Goal: Task Accomplishment & Management: Complete application form

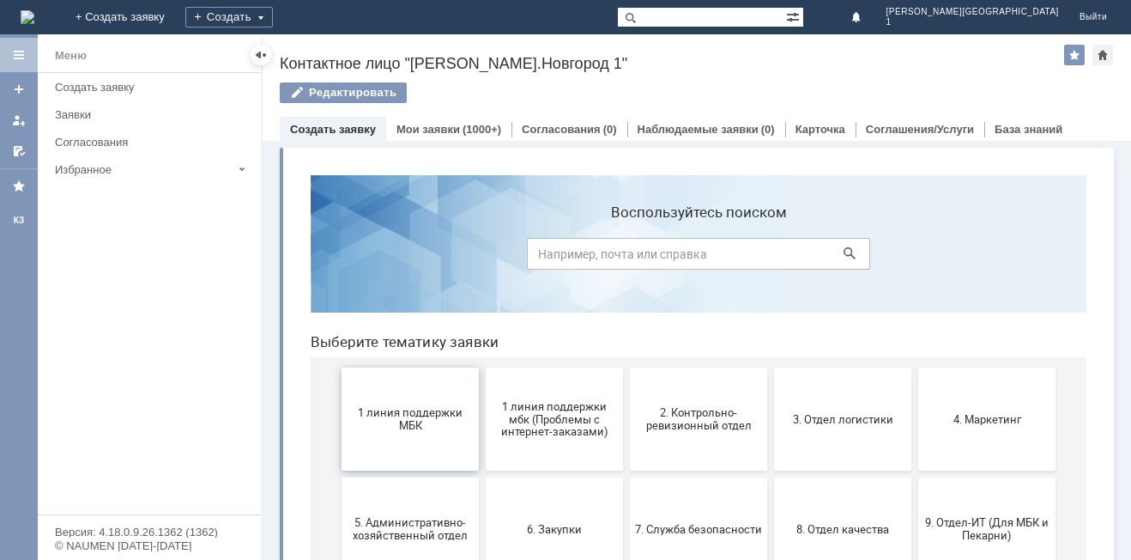
click at [383, 421] on span "1 линия поддержки МБК" at bounding box center [410, 419] width 127 height 26
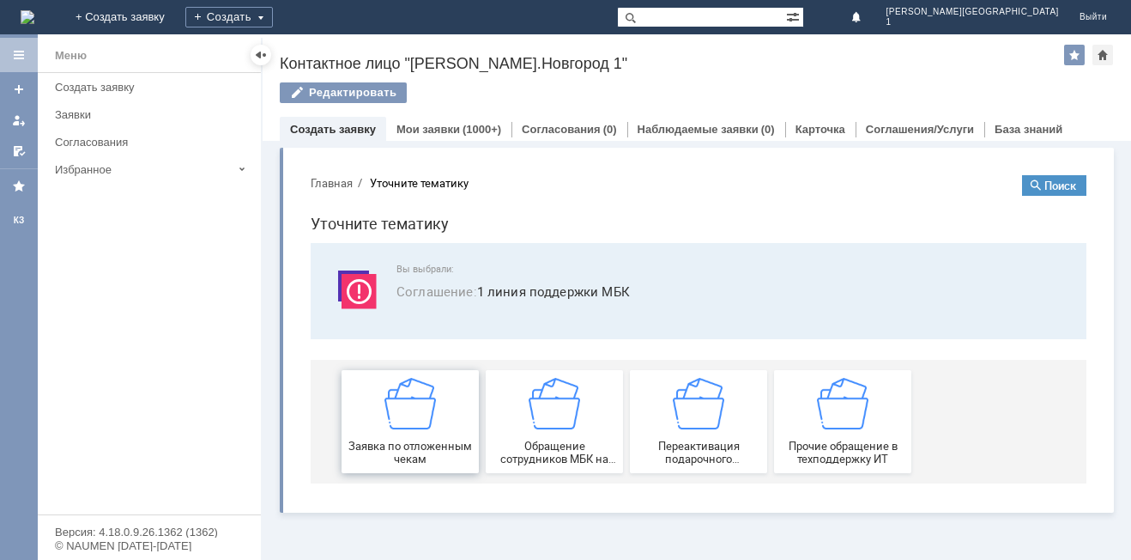
click at [425, 425] on img at bounding box center [409, 403] width 51 height 51
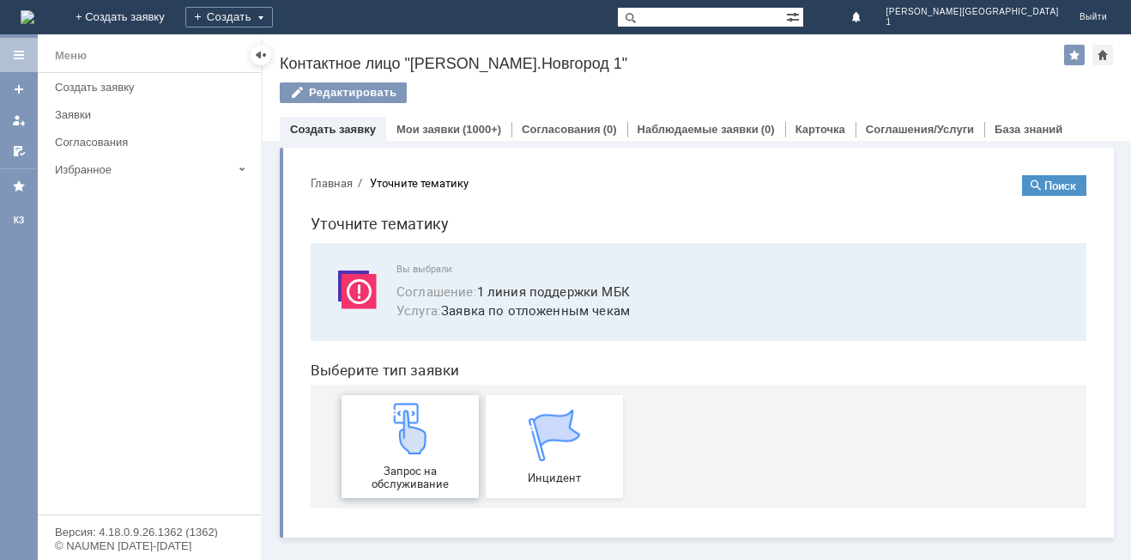
click at [412, 426] on img at bounding box center [409, 428] width 51 height 51
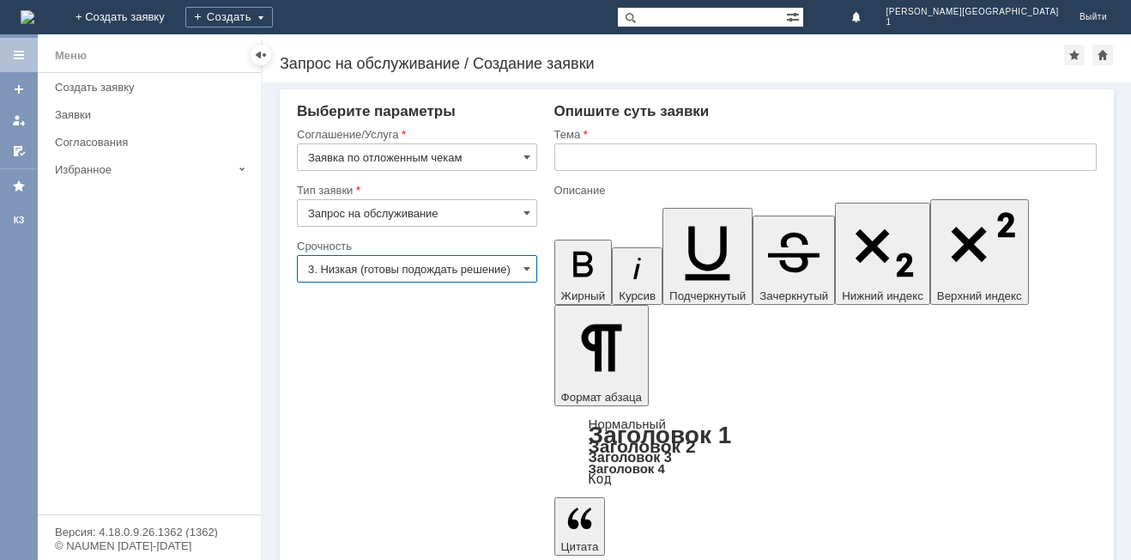
click at [343, 273] on input "3. Низкая (готовы подождать решение)" at bounding box center [417, 268] width 240 height 27
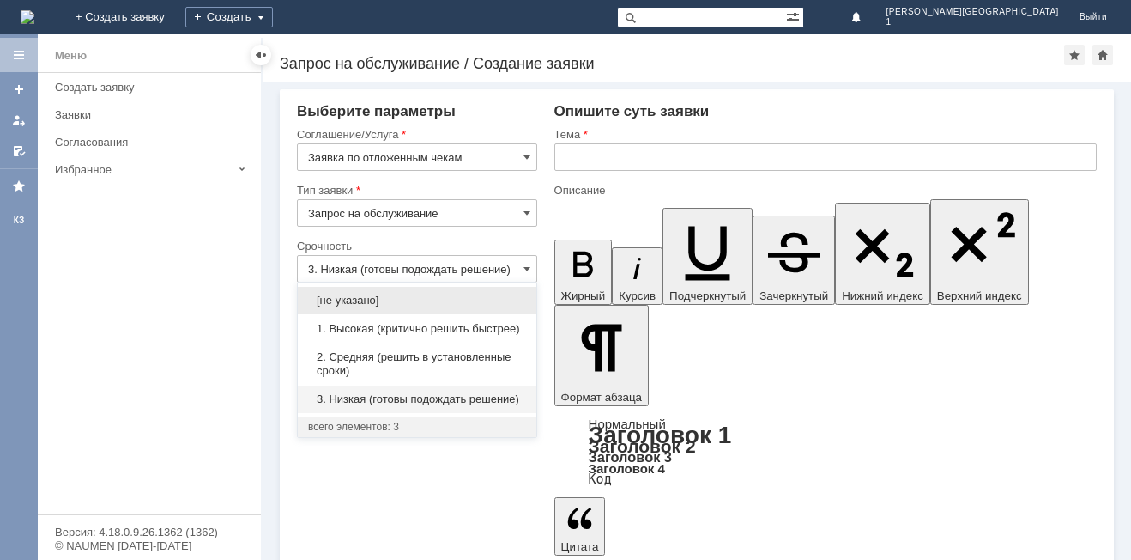
drag, startPoint x: 340, startPoint y: 356, endPoint x: 423, endPoint y: 272, distance: 118.3
click at [344, 354] on span "2. Средняя (решить в установленные сроки)" at bounding box center [417, 363] width 218 height 27
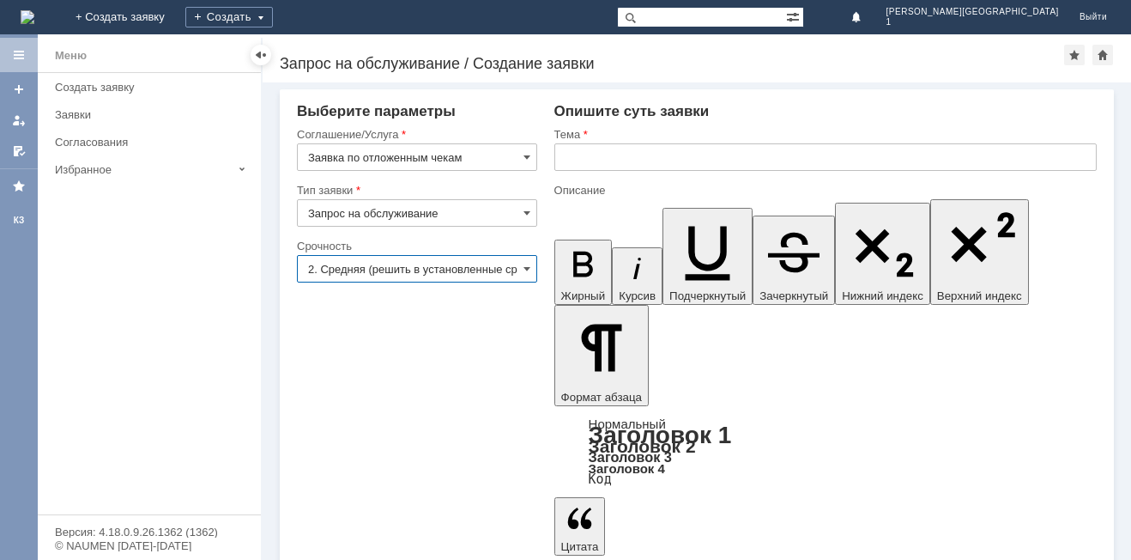
type input "2. Средняя (решить в установленные сроки)"
click at [566, 158] on input "text" at bounding box center [825, 156] width 542 height 27
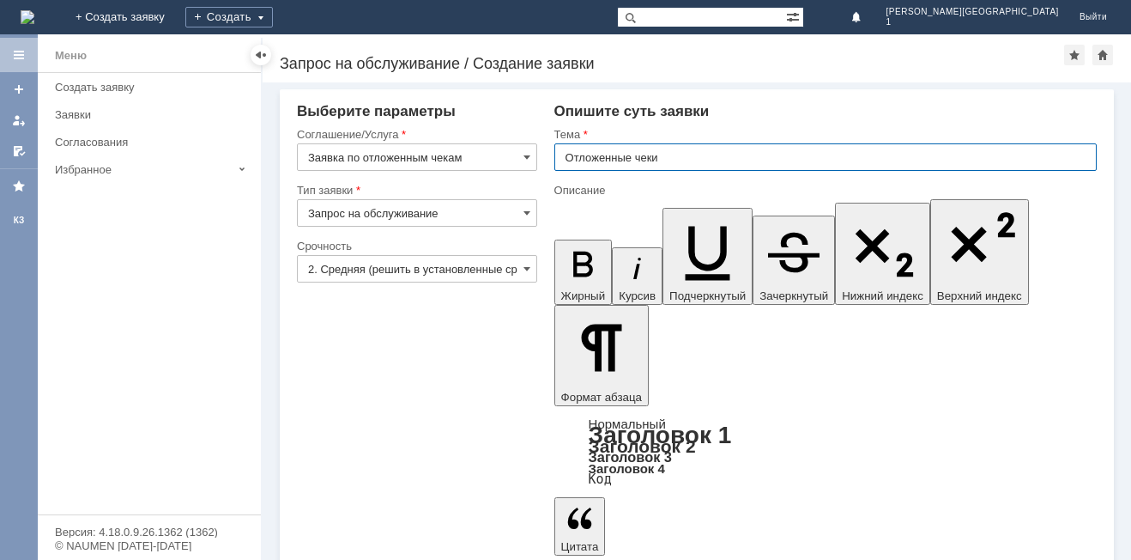
type input "Отложенные чеки"
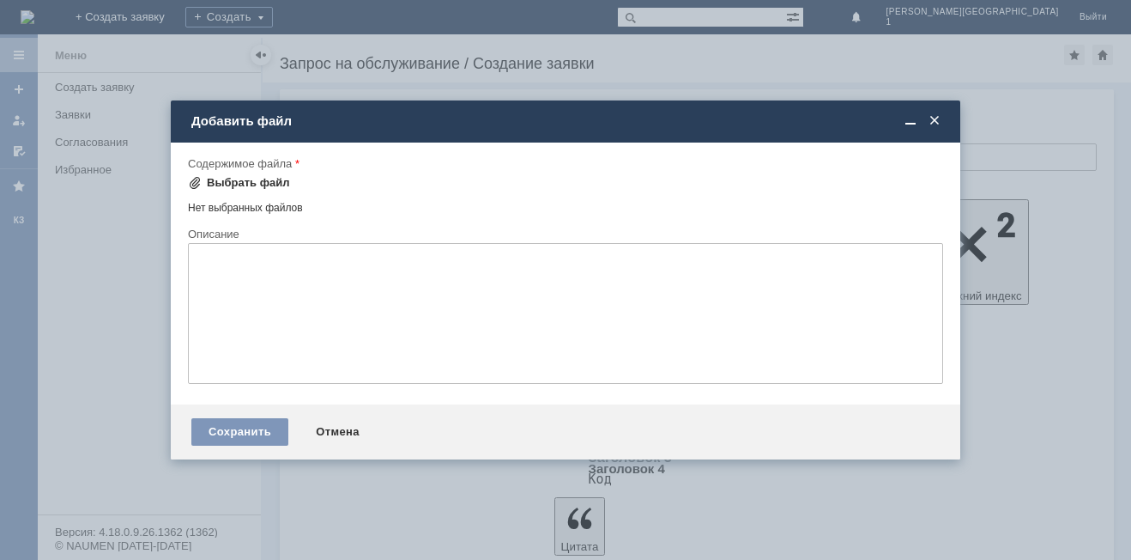
click at [249, 187] on div "Выбрать файл" at bounding box center [248, 183] width 83 height 14
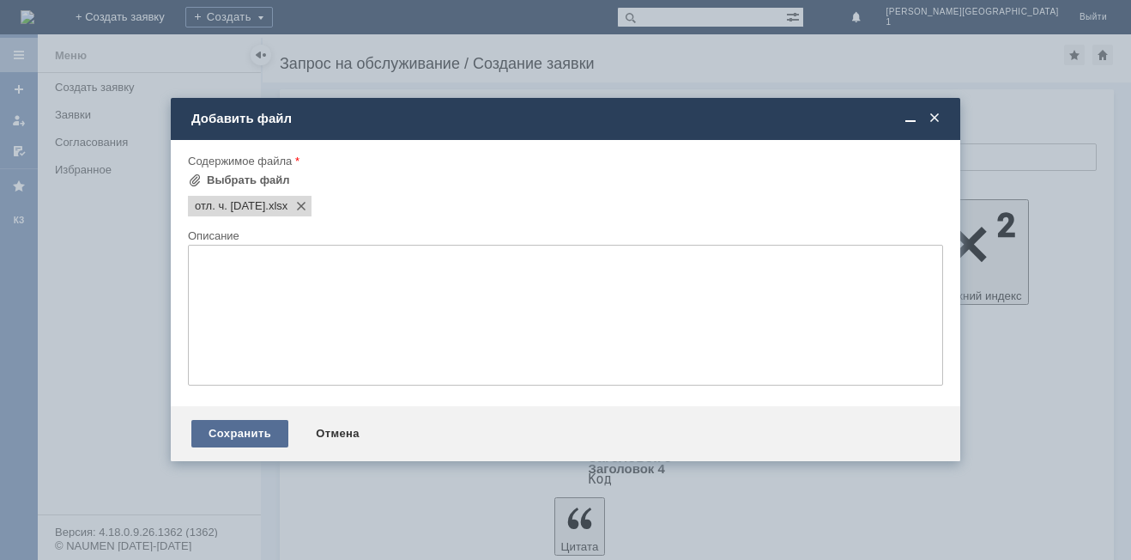
click at [251, 432] on div "Сохранить" at bounding box center [239, 433] width 97 height 27
